Goal: Transaction & Acquisition: Purchase product/service

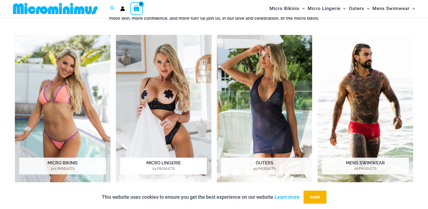
scroll to position [266, 0]
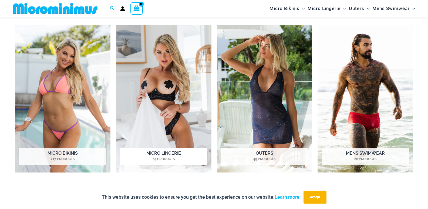
click at [153, 83] on img "Visit product category Micro Lingerie" at bounding box center [164, 98] width 96 height 147
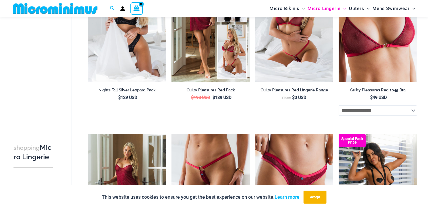
scroll to position [135, 0]
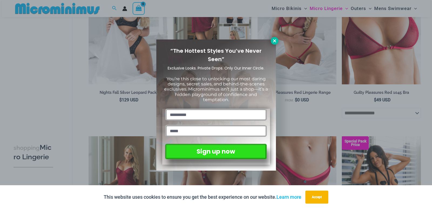
drag, startPoint x: 274, startPoint y: 40, endPoint x: 272, endPoint y: 42, distance: 3.3
click at [274, 41] on icon at bounding box center [274, 40] width 5 height 5
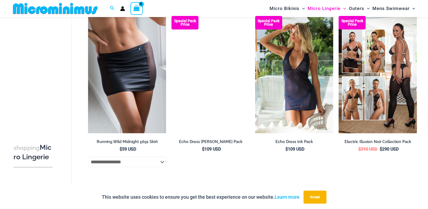
scroll to position [675, 0]
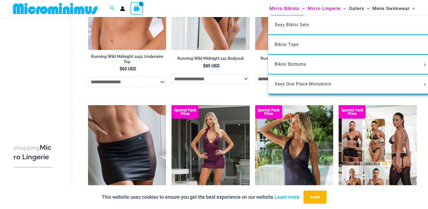
click at [290, 8] on span "Micro Bikinis" at bounding box center [285, 9] width 30 height 14
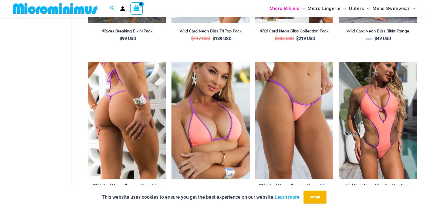
scroll to position [997, 0]
